Goal: Book appointment/travel/reservation

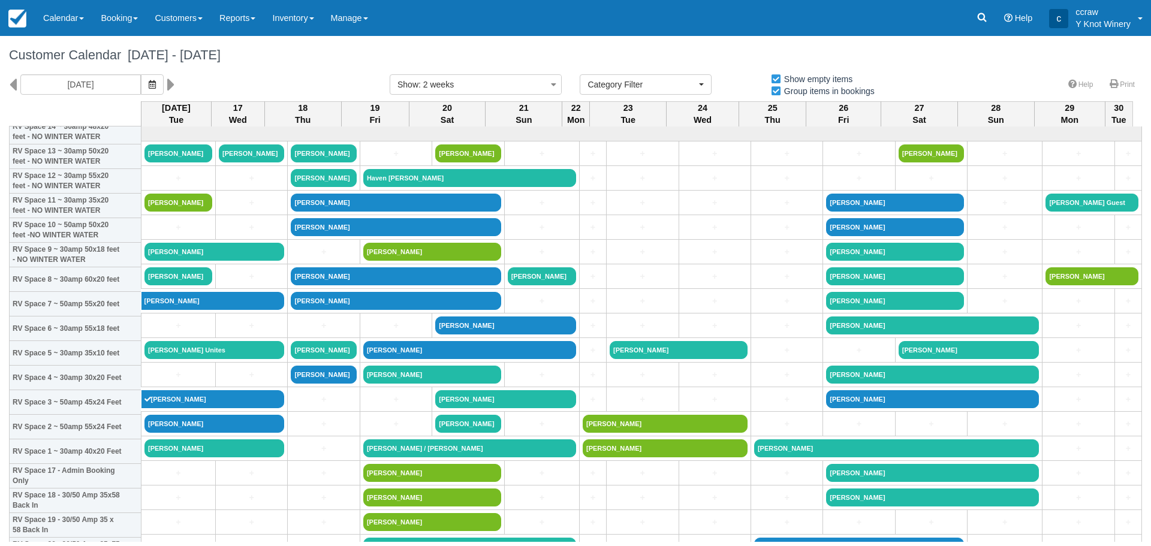
select select
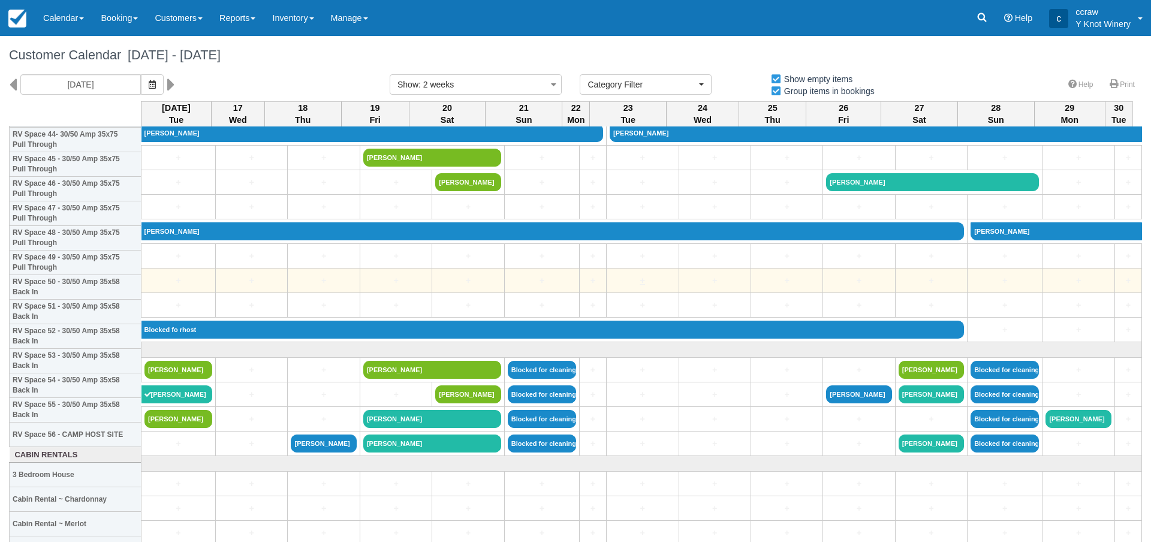
scroll to position [1259, 0]
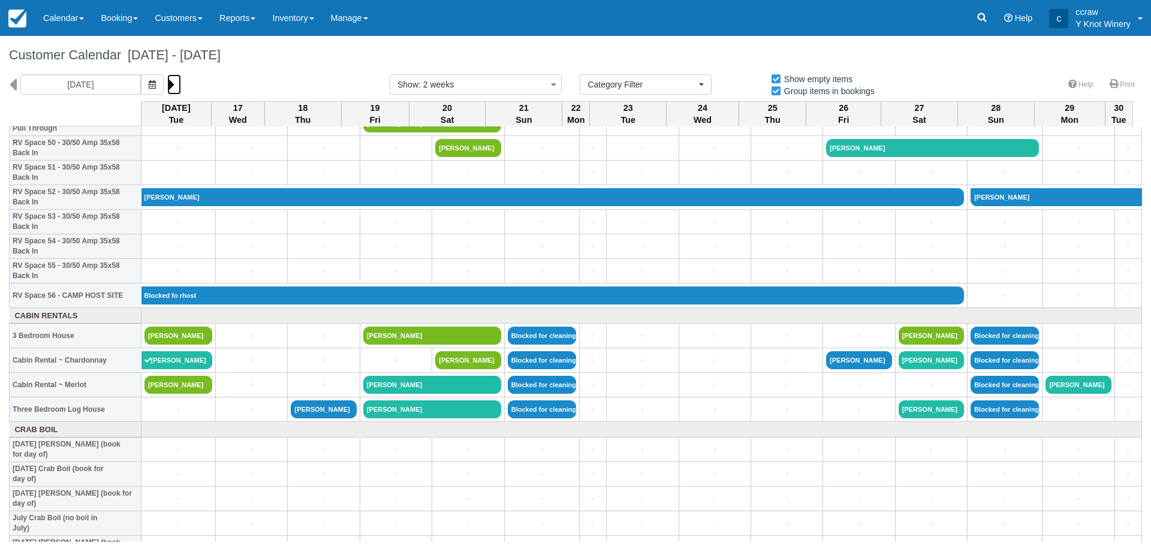
click at [167, 86] on icon at bounding box center [171, 84] width 8 height 20
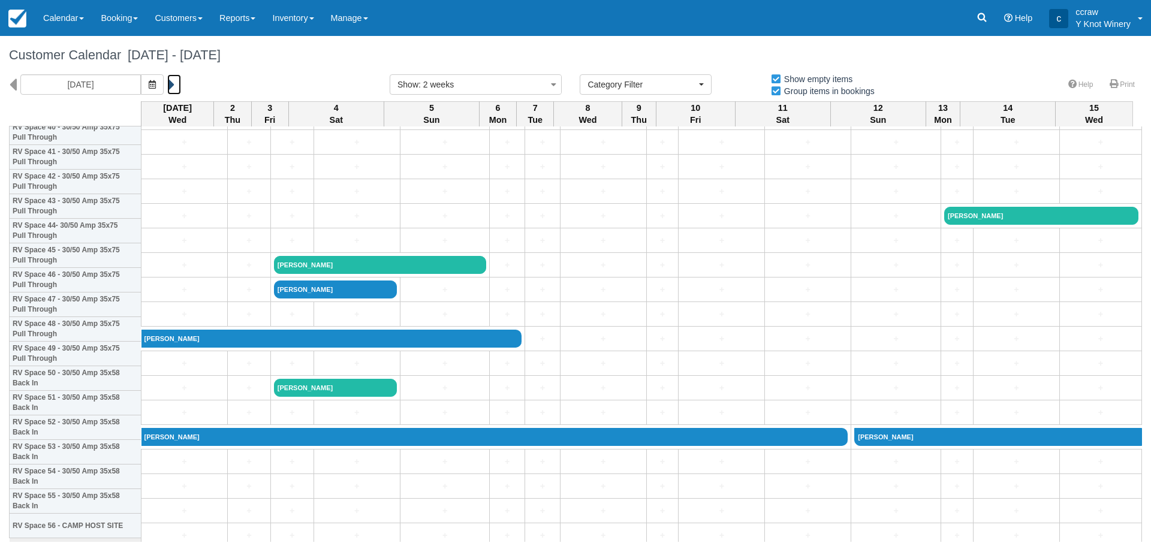
scroll to position [1199, 0]
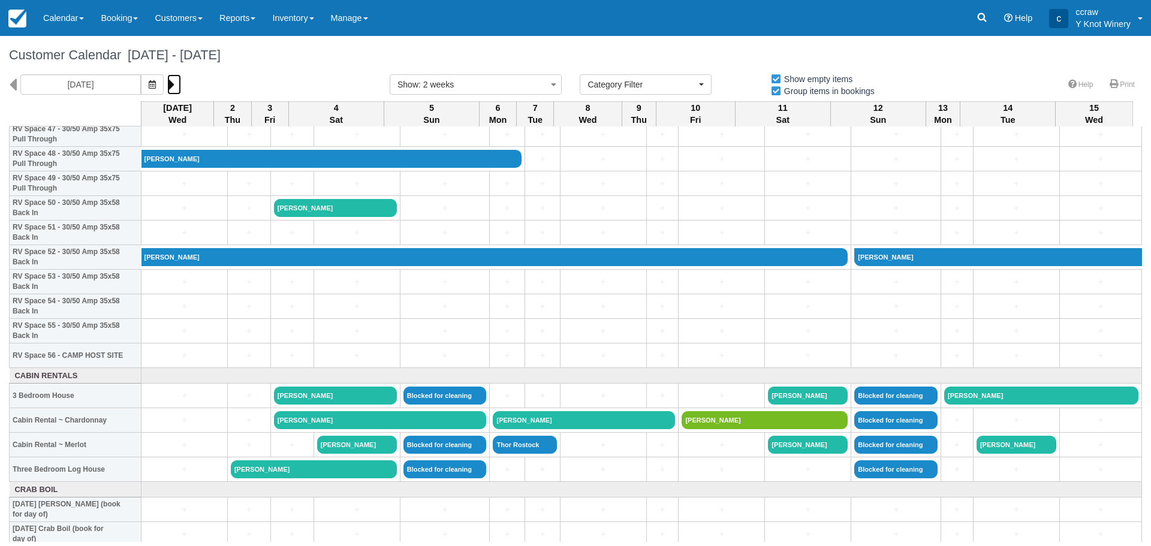
click at [168, 86] on icon at bounding box center [171, 84] width 8 height 20
type input "[DATE]"
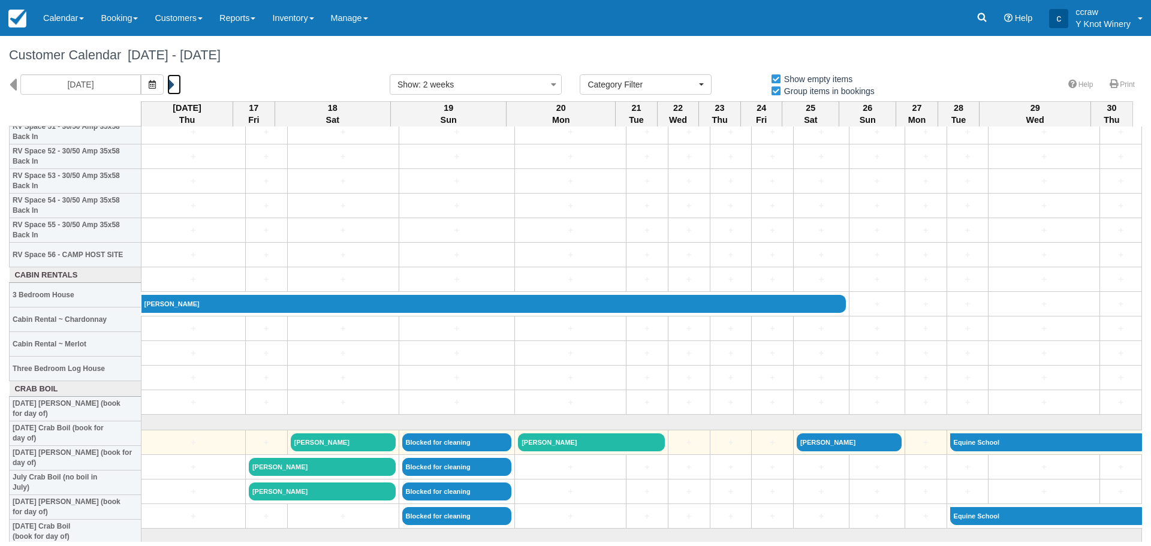
scroll to position [1319, 0]
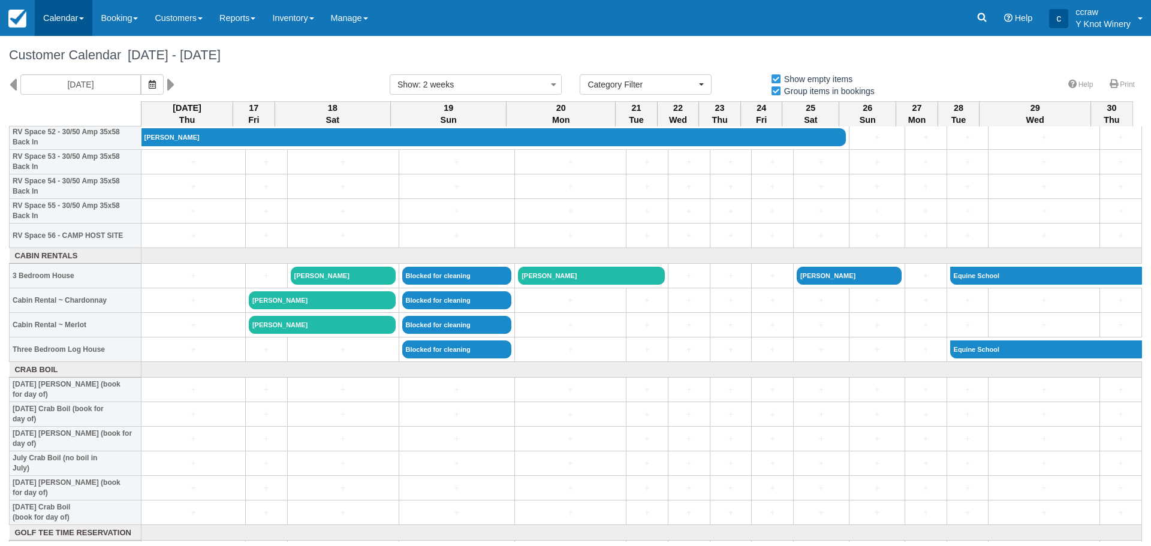
click at [52, 24] on link "Calendar" at bounding box center [64, 18] width 58 height 36
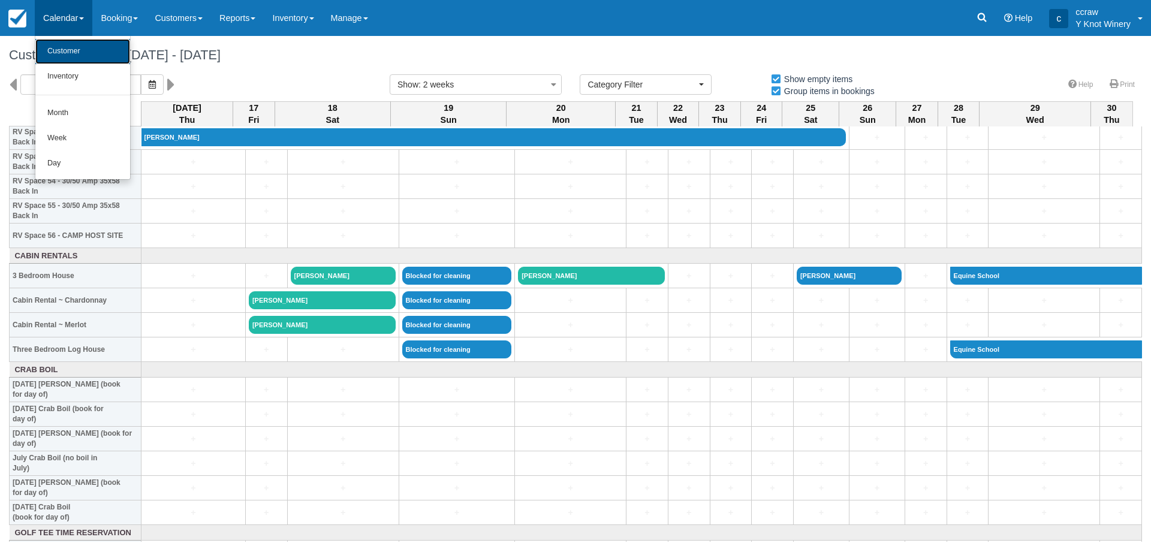
click at [55, 61] on link "Customer" at bounding box center [82, 51] width 95 height 25
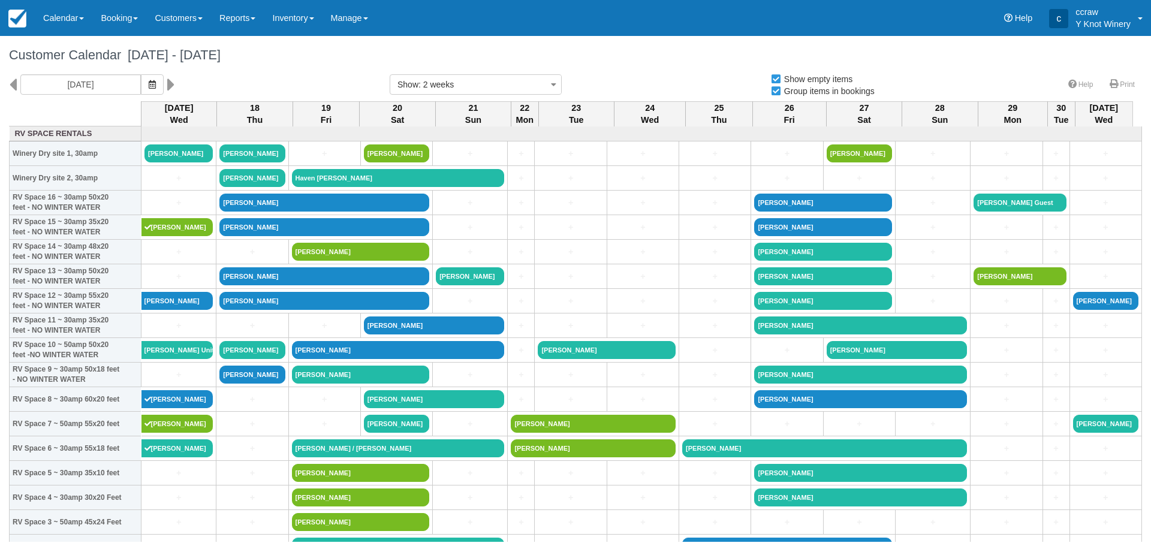
select select
